Goal: Information Seeking & Learning: Learn about a topic

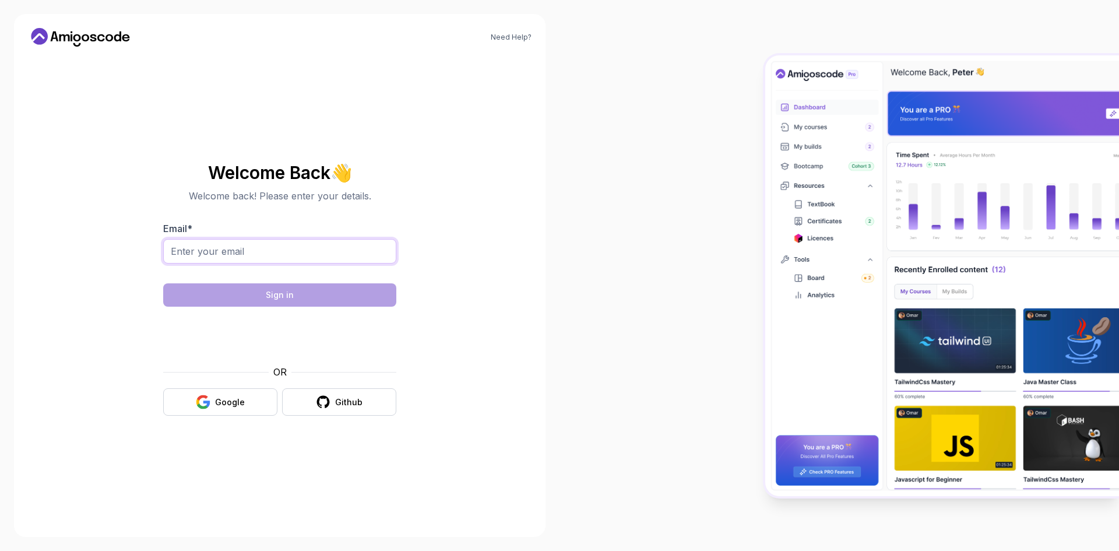
click at [310, 251] on input "Email *" at bounding box center [279, 251] width 233 height 24
type input "saleebl@gmail.com"
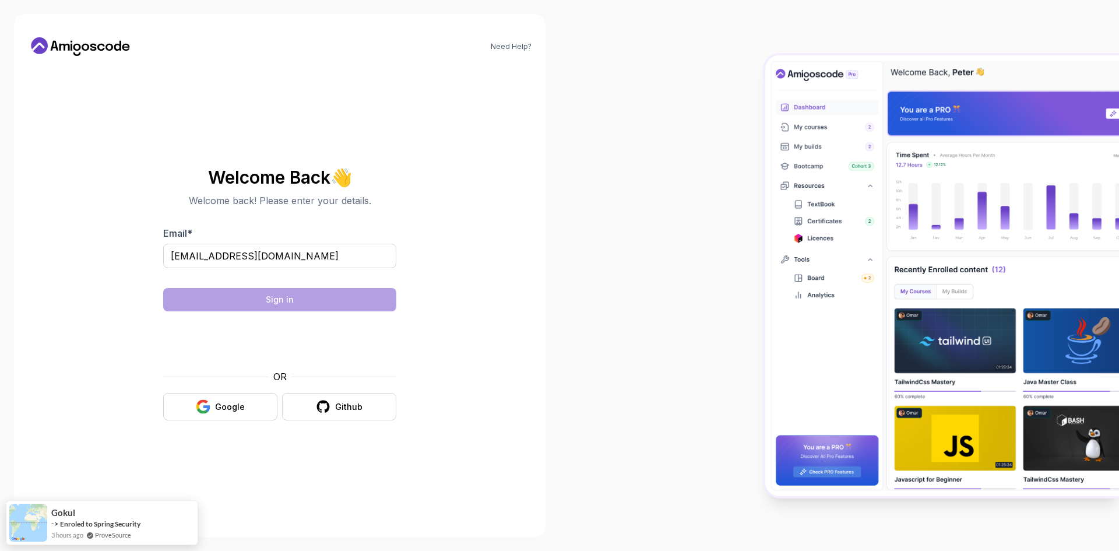
click at [265, 293] on body "Need Help? Welcome Back 👋 Welcome back! Please enter your details. Email * sale…" at bounding box center [559, 275] width 1119 height 551
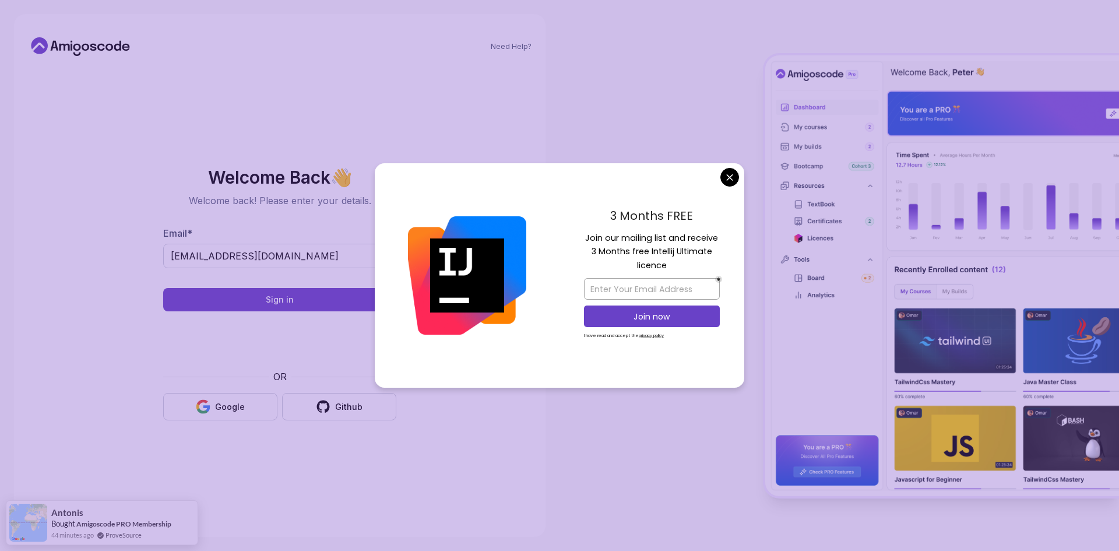
click at [733, 177] on body "Need Help? Welcome Back 👋 Welcome back! Please enter your details. Email * sale…" at bounding box center [559, 275] width 1119 height 551
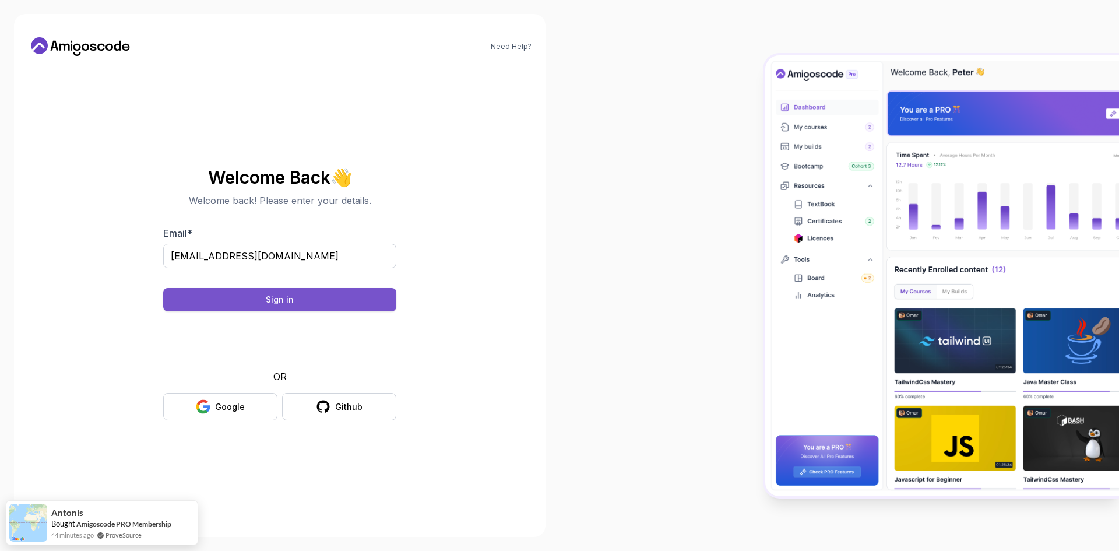
click at [319, 300] on button "Sign in" at bounding box center [279, 299] width 233 height 23
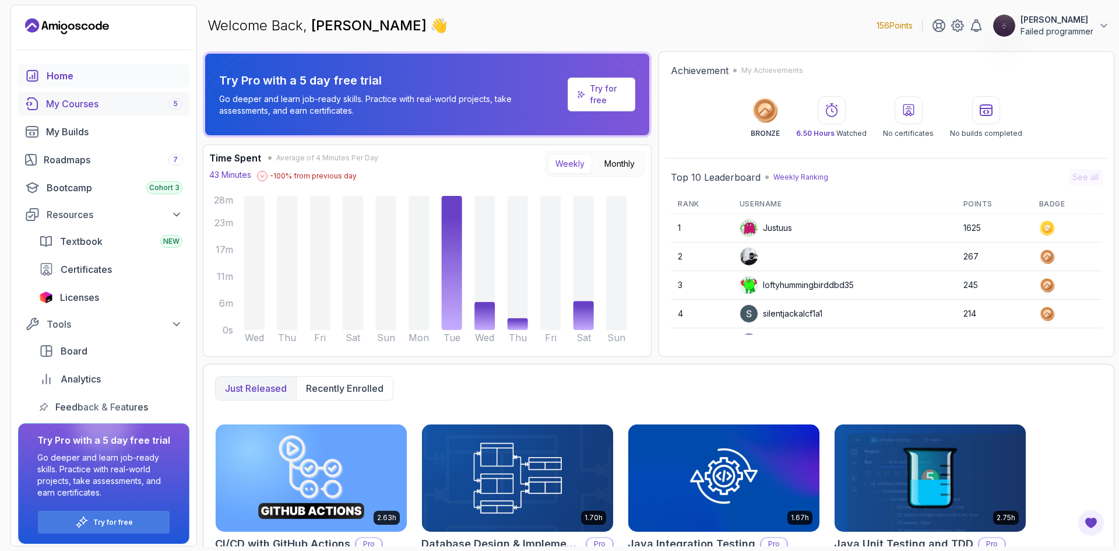
click at [61, 108] on div "My Courses 5" at bounding box center [114, 104] width 136 height 14
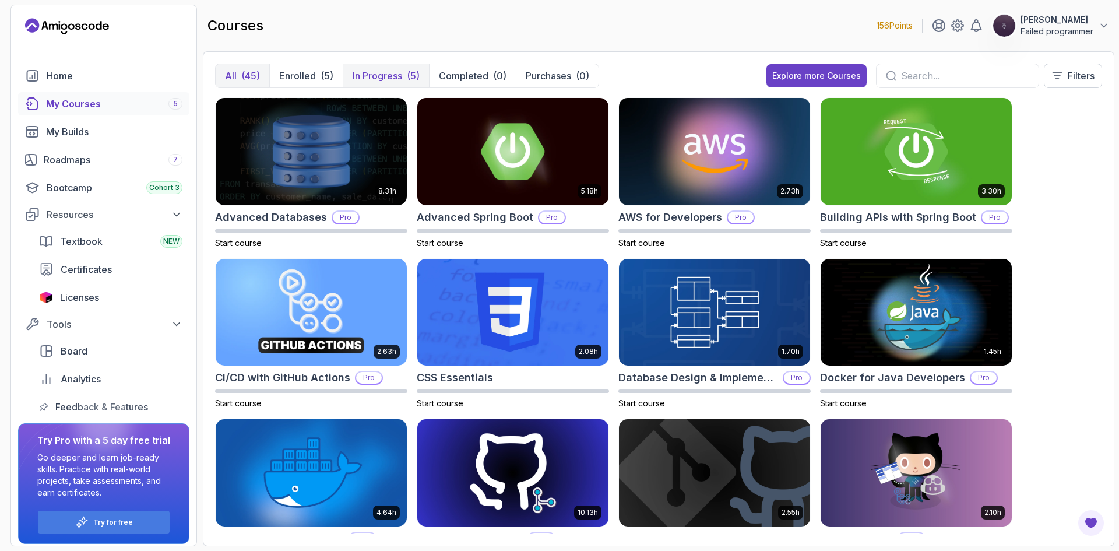
click at [386, 73] on p "In Progress" at bounding box center [378, 76] width 50 height 14
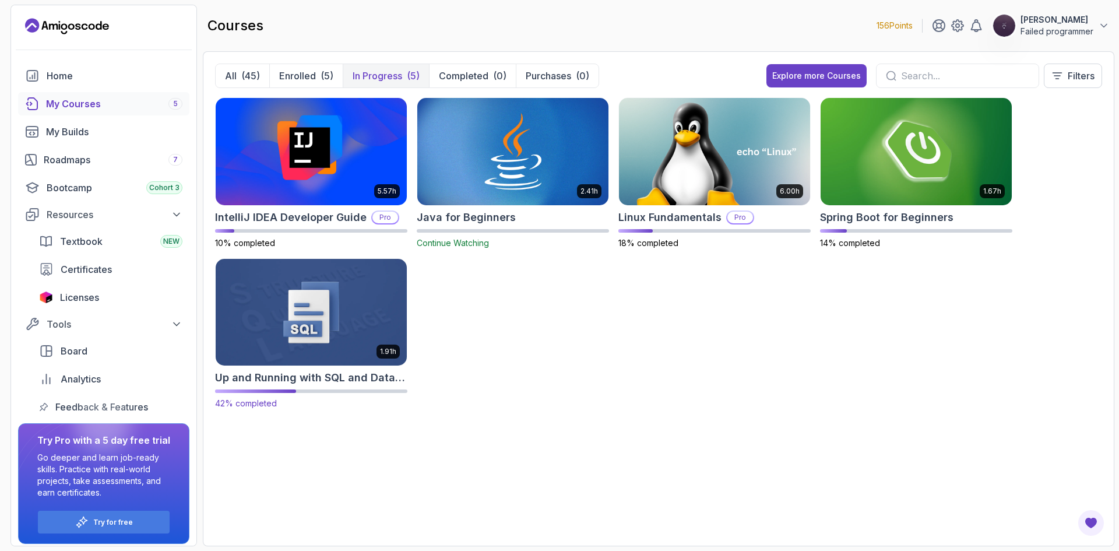
click at [314, 301] on img at bounding box center [311, 312] width 201 height 113
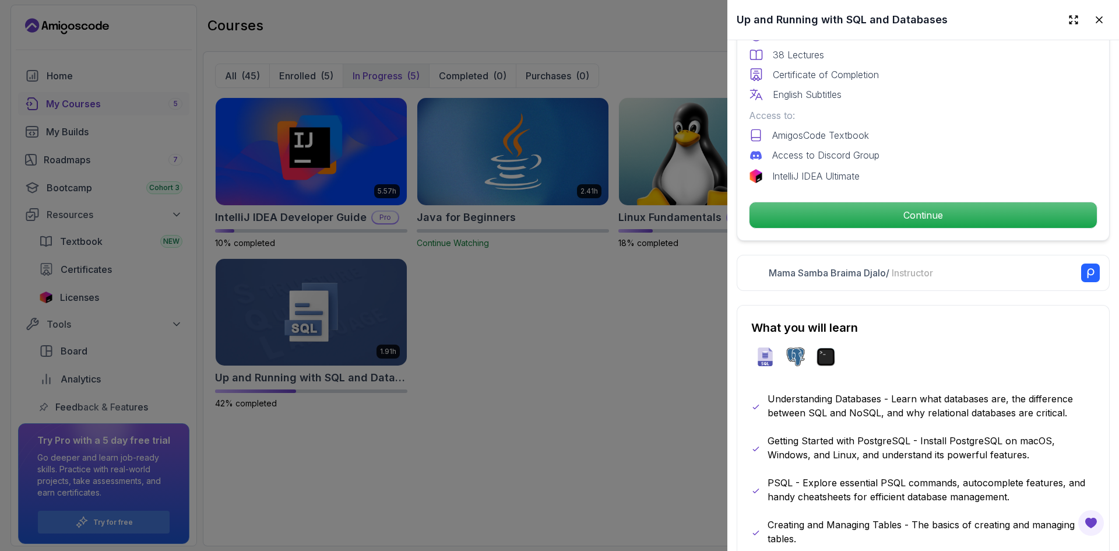
scroll to position [350, 0]
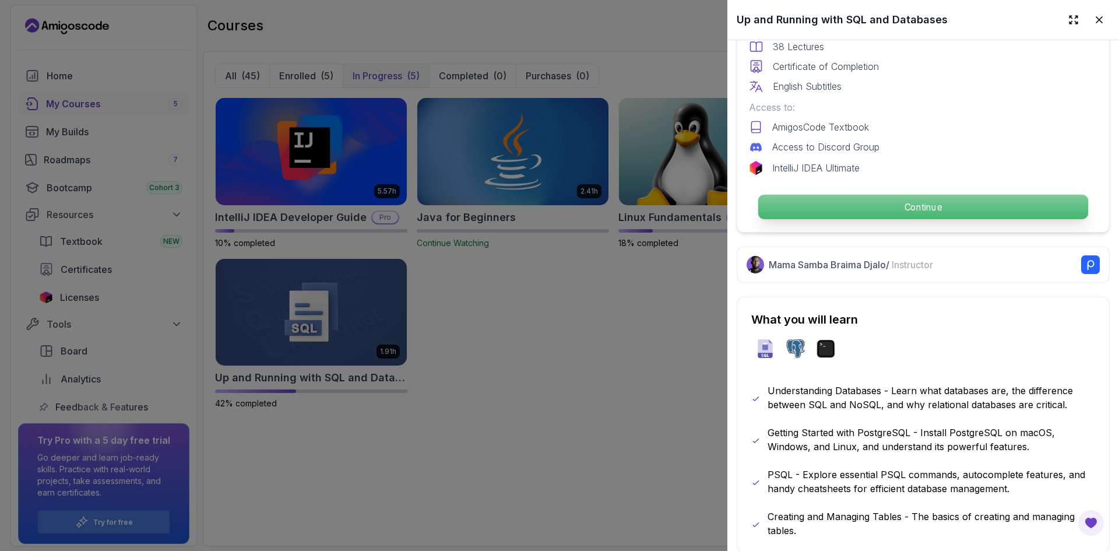
click at [906, 201] on p "Continue" at bounding box center [923, 207] width 330 height 24
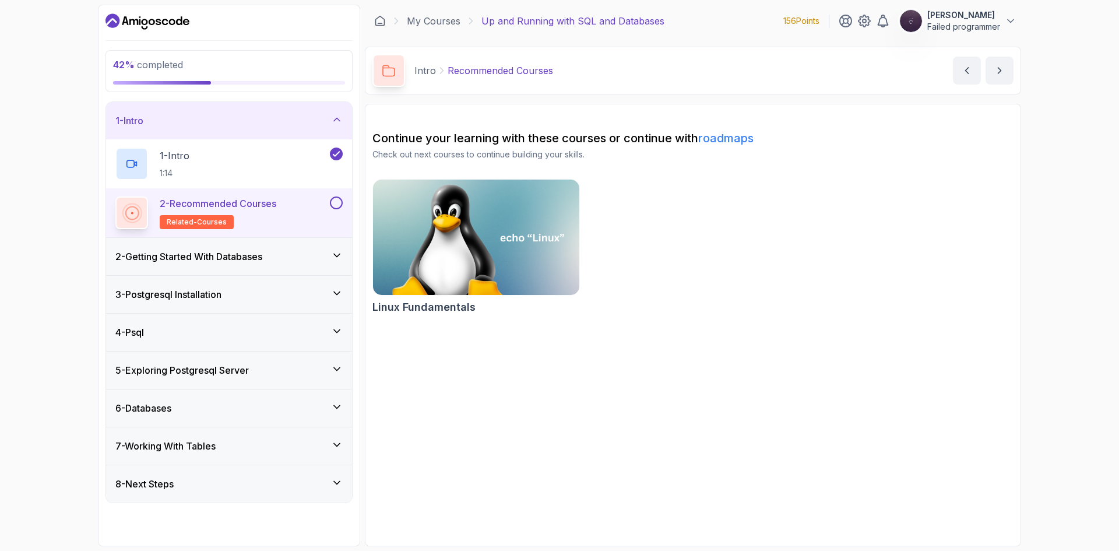
click at [227, 371] on h3 "5 - Exploring Postgresql Server" at bounding box center [181, 370] width 133 height 14
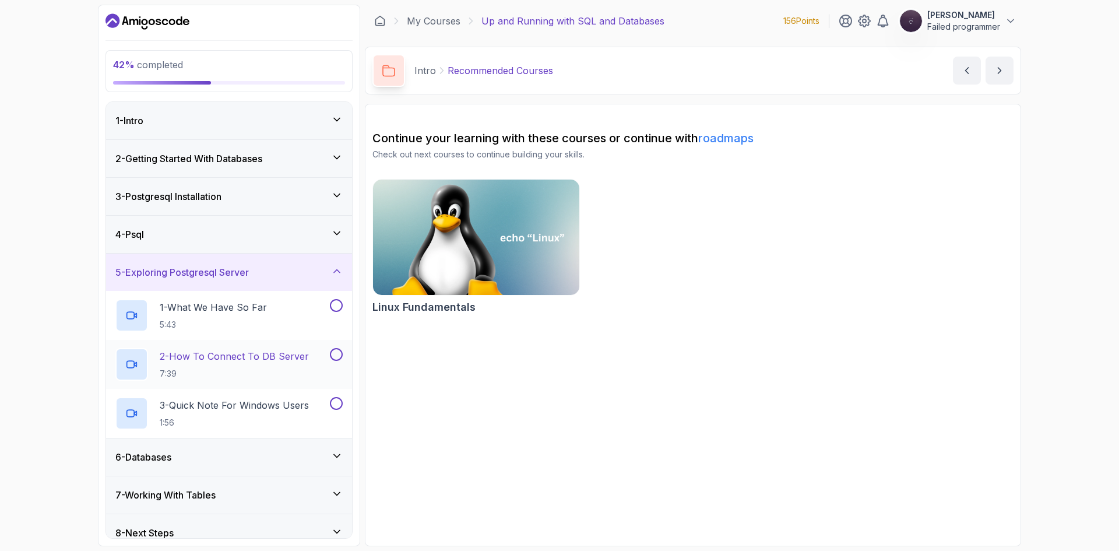
click at [213, 357] on p "2 - How To Connect To DB Server" at bounding box center [234, 356] width 149 height 14
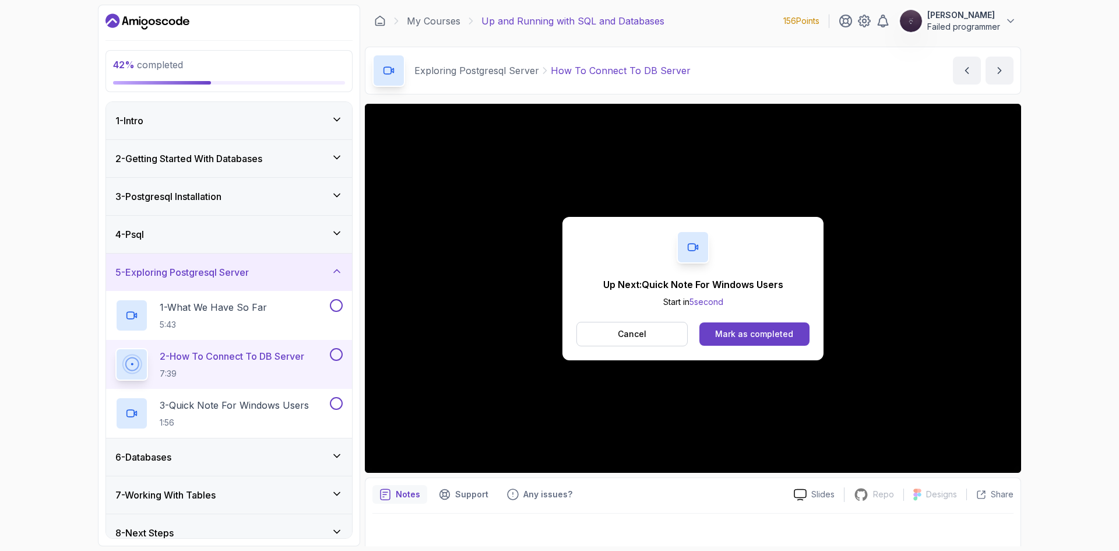
click at [227, 456] on div "6 - Databases" at bounding box center [228, 457] width 227 height 14
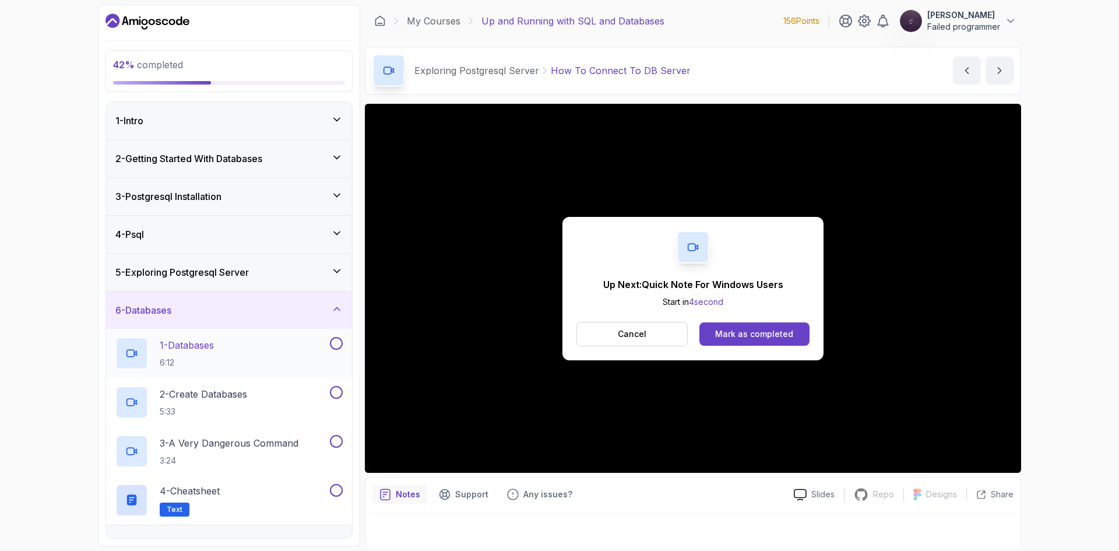
click at [266, 353] on div "1 - Databases 6:12" at bounding box center [221, 353] width 212 height 33
